Goal: Information Seeking & Learning: Find specific fact

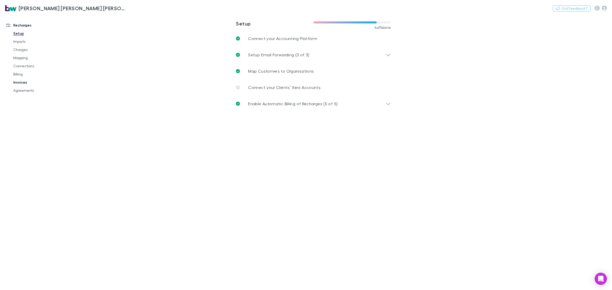
click at [23, 80] on link "Invoices" at bounding box center [40, 82] width 64 height 8
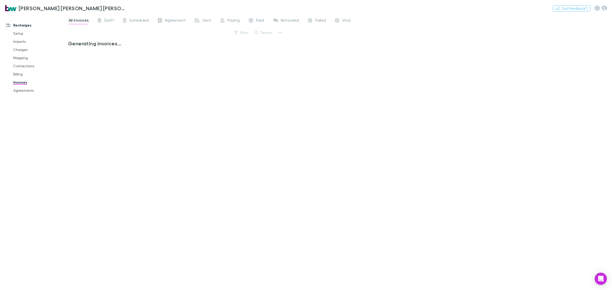
click at [265, 31] on button "Search" at bounding box center [263, 33] width 23 height 6
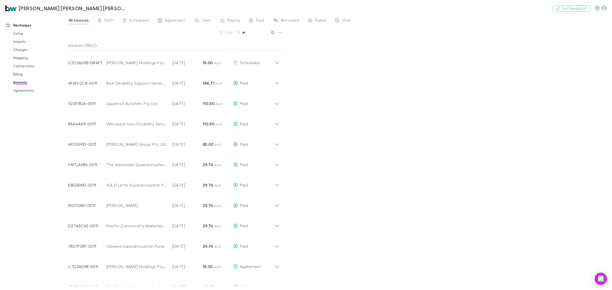
click at [266, 32] on input "**" at bounding box center [255, 32] width 26 height 7
type input "******"
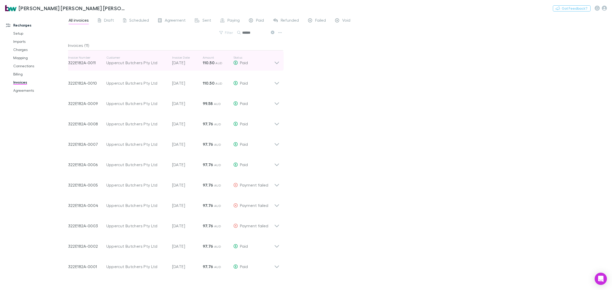
click at [277, 62] on icon at bounding box center [276, 61] width 5 height 10
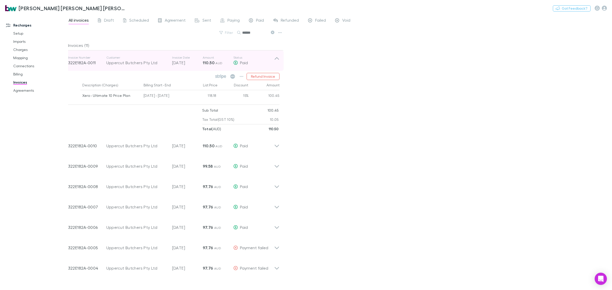
click at [278, 58] on icon at bounding box center [276, 61] width 5 height 10
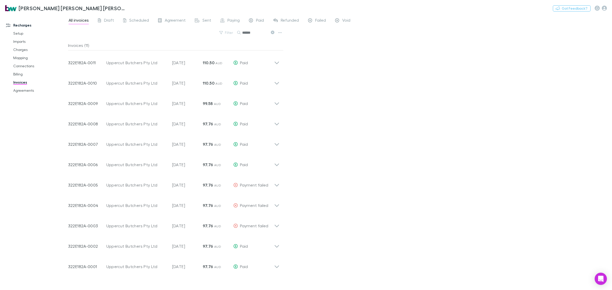
click at [335, 111] on div "All invoices Draft Scheduled Agreement Sent Paying Paid Refunded Failed Void Fi…" at bounding box center [340, 152] width 544 height 276
click at [278, 104] on icon at bounding box center [276, 101] width 5 height 10
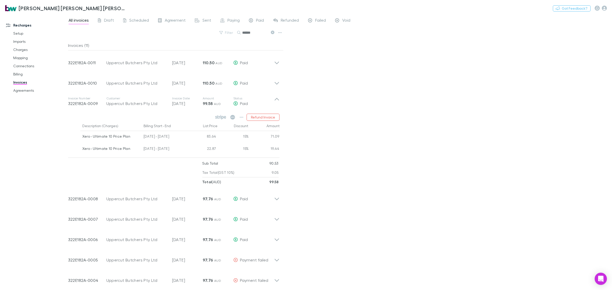
click at [392, 128] on div "All invoices Draft Scheduled Agreement Sent Paying Paid Refunded Failed Void Fi…" at bounding box center [340, 152] width 544 height 276
drag, startPoint x: 280, startPoint y: 100, endPoint x: 285, endPoint y: 100, distance: 4.7
click at [280, 100] on div "Invoice Number 322E182A-0009 Customer Uppercut Butchers Pty Ltd Invoice Date [D…" at bounding box center [174, 101] width 220 height 20
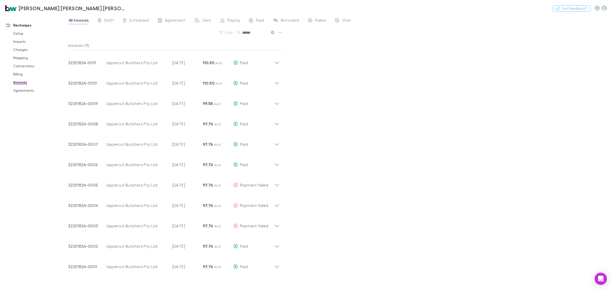
click at [489, 174] on div "All invoices Draft Scheduled Agreement Sent Paying Paid Refunded Failed Void Fi…" at bounding box center [340, 152] width 544 height 276
